Goal: Information Seeking & Learning: Learn about a topic

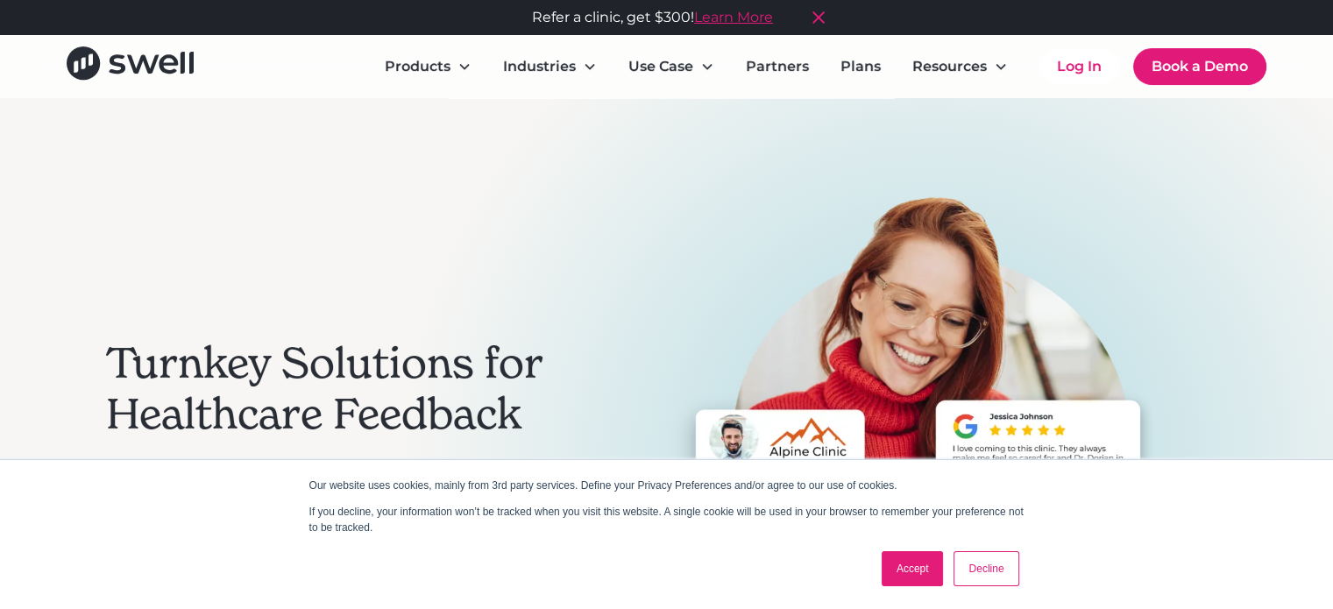
click at [908, 562] on link "Accept" at bounding box center [913, 568] width 62 height 35
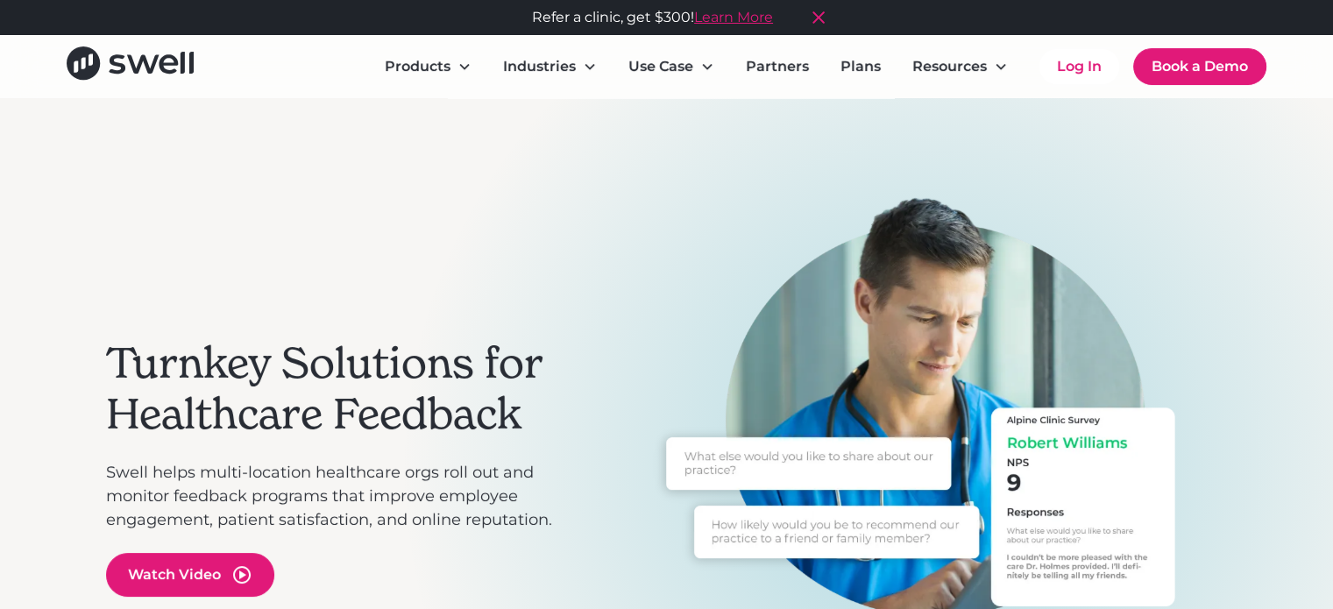
click at [84, 137] on div "Turnkey Solutions for Healthcare Feedback Swell helps multi-location healthcare…" at bounding box center [666, 467] width 1333 height 739
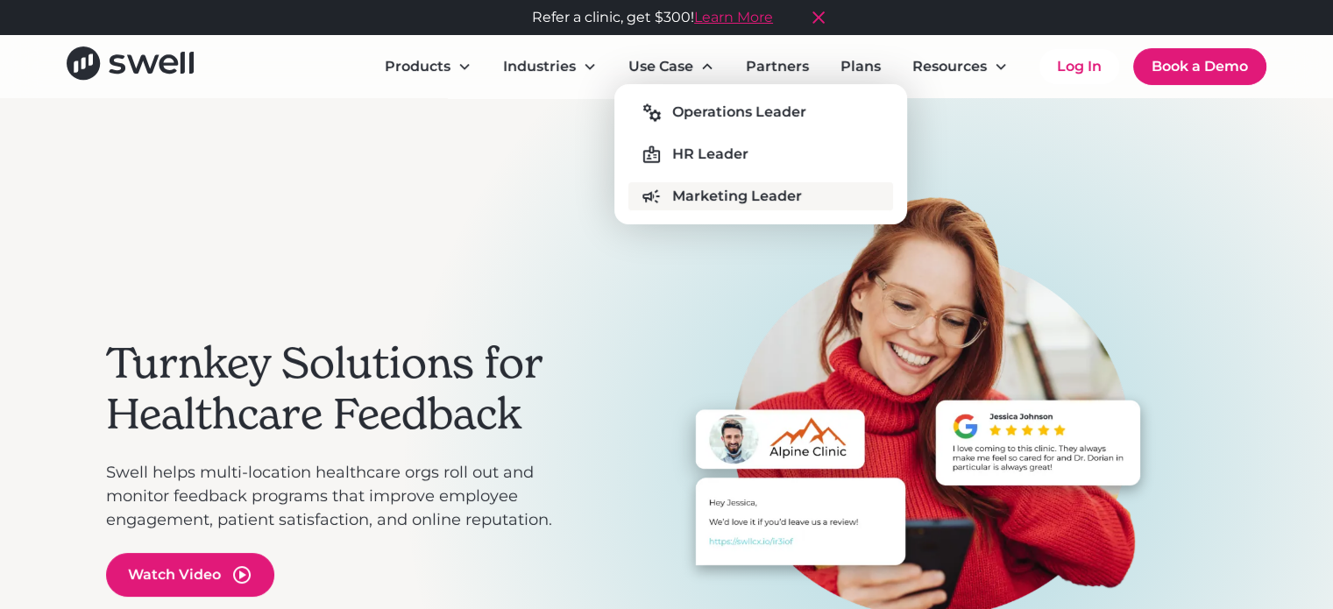
click at [733, 190] on div "Marketing Leader" at bounding box center [737, 196] width 130 height 21
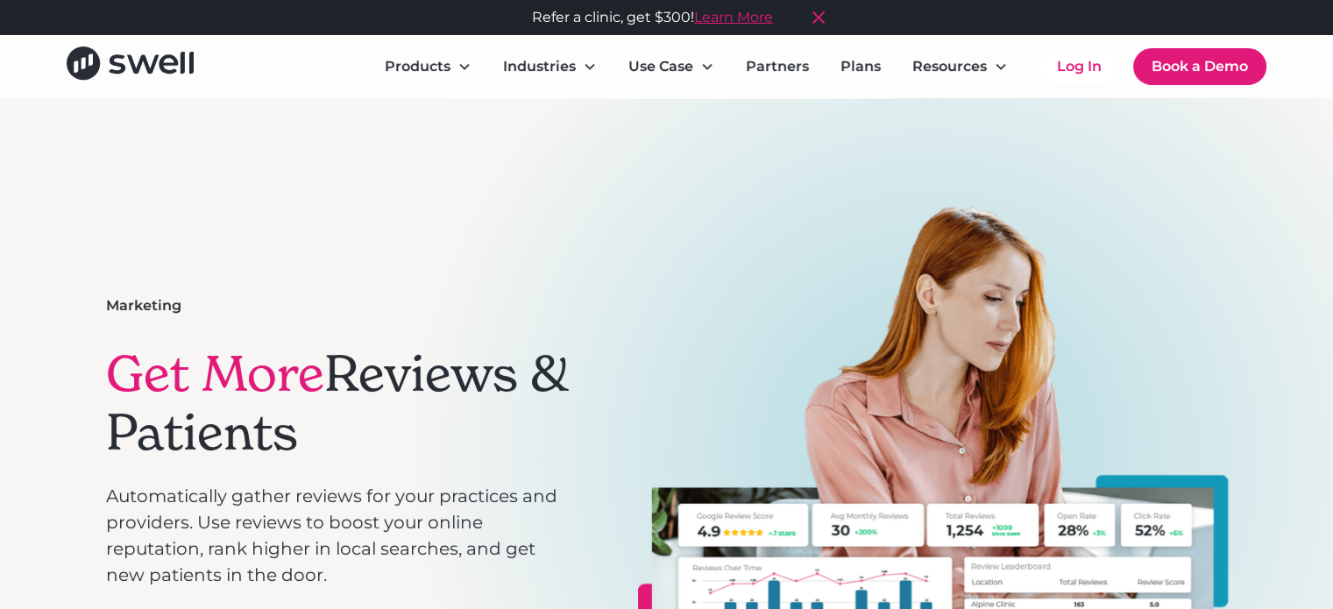
click at [356, 253] on div "Marketing Get More Reviews & Patients Automatically gather reviews for your pra…" at bounding box center [667, 455] width 1122 height 519
